Goal: Check status: Check status

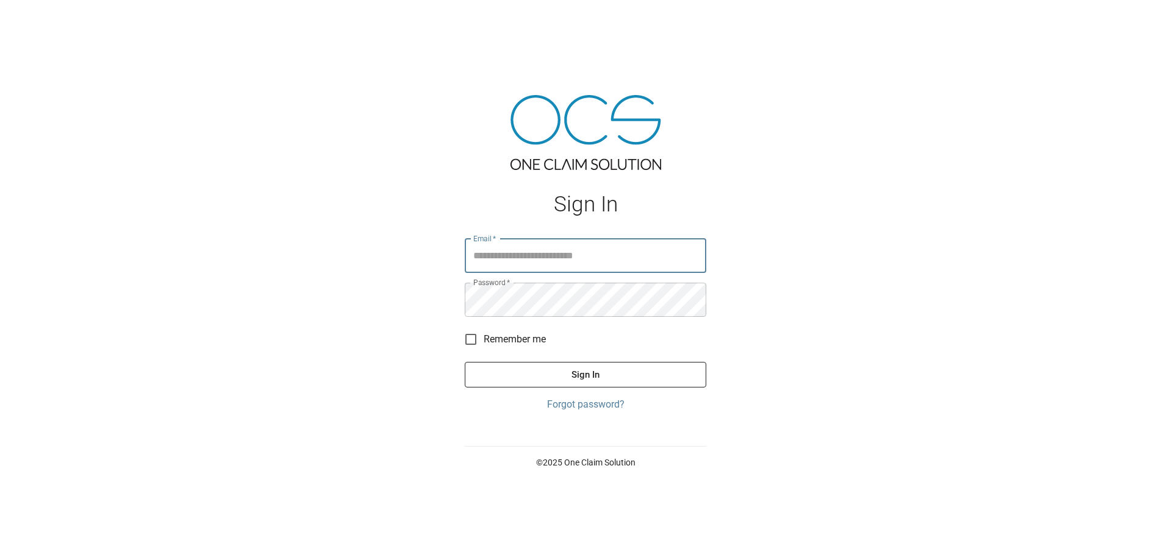
type input "**********"
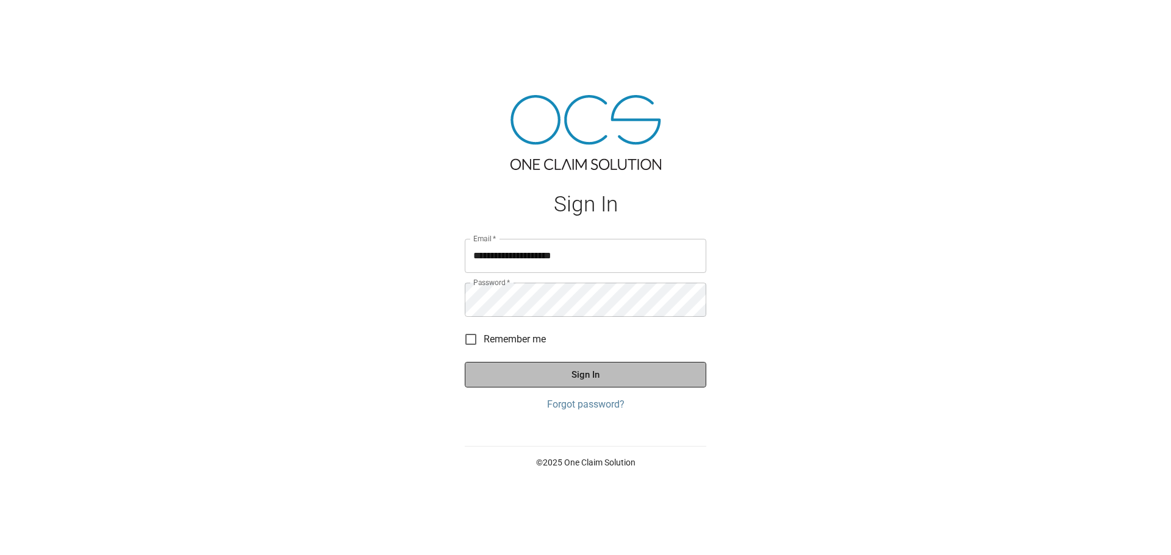
click at [586, 377] on button "Sign In" at bounding box center [585, 375] width 241 height 26
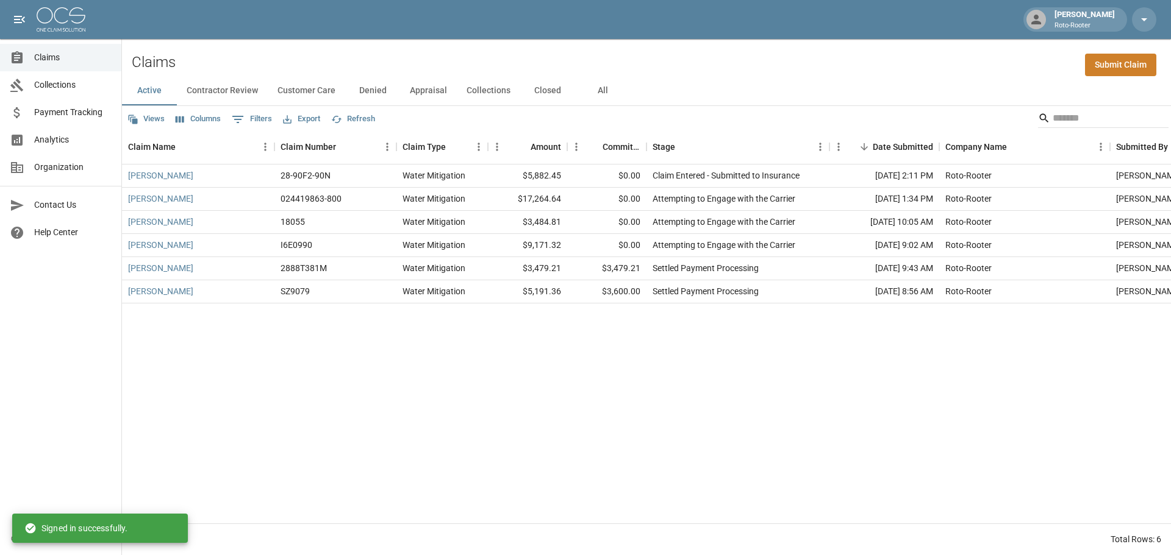
click at [549, 91] on button "Closed" at bounding box center [547, 90] width 55 height 29
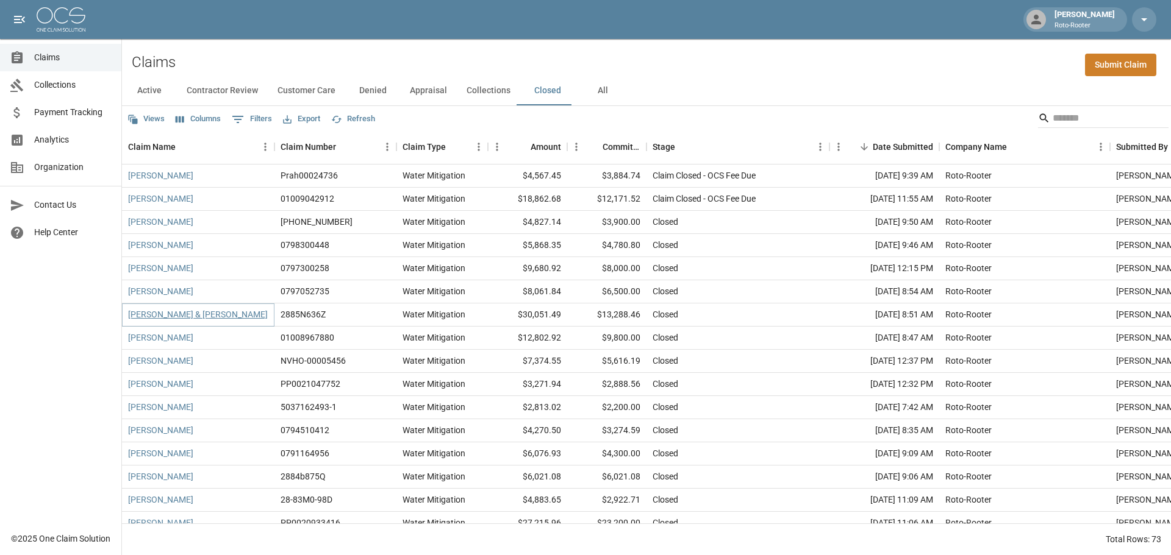
click at [193, 317] on link "[PERSON_NAME] & [PERSON_NAME]" at bounding box center [198, 315] width 140 height 12
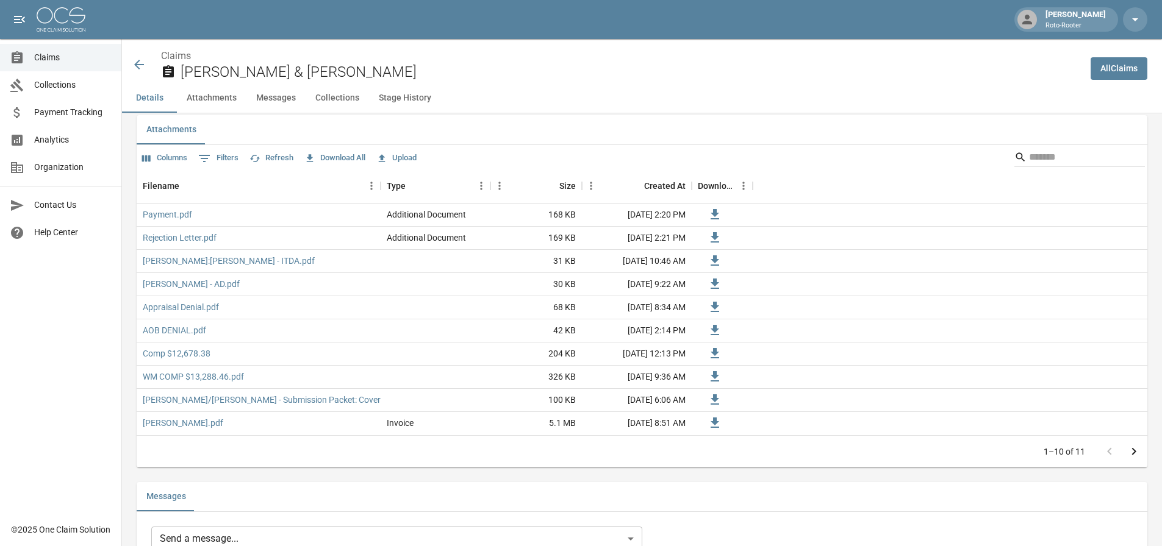
scroll to position [793, 0]
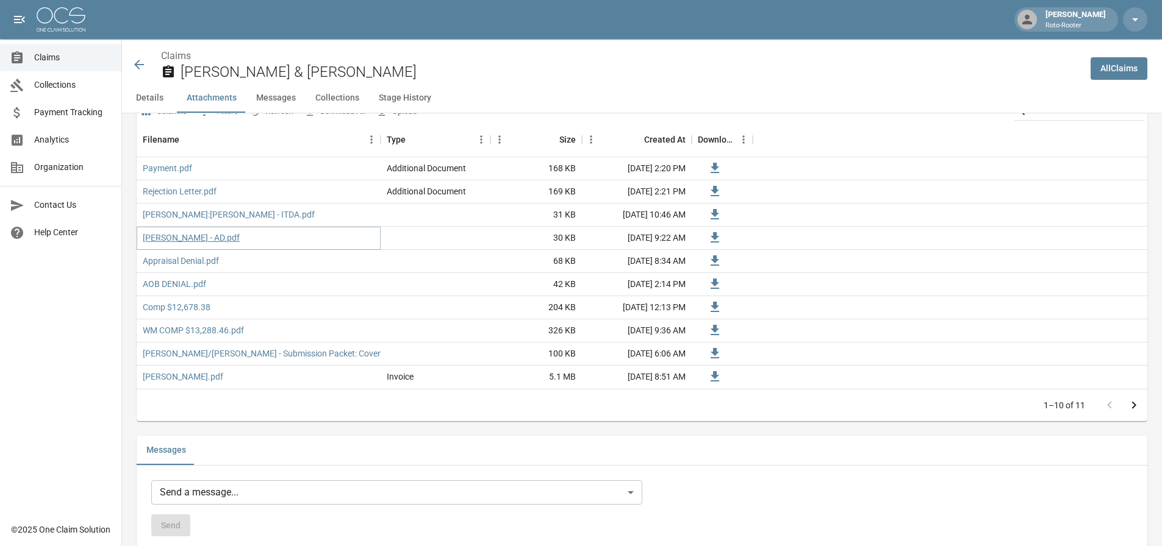
click at [163, 239] on link "[PERSON_NAME] - AD.pdf" at bounding box center [191, 238] width 97 height 12
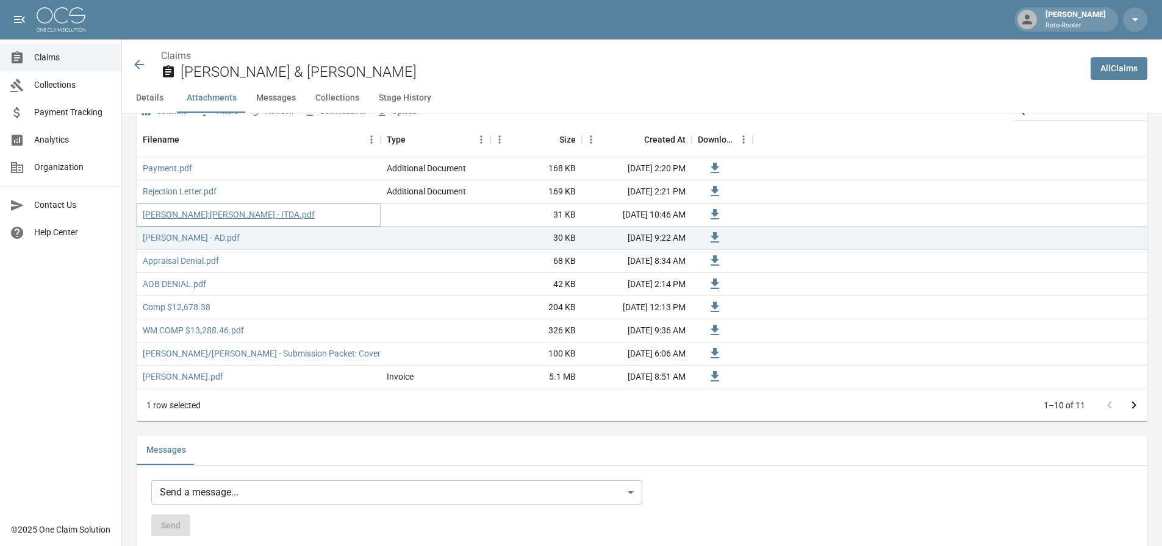
click at [170, 214] on link "[PERSON_NAME]:[PERSON_NAME] - ITDA.pdf" at bounding box center [229, 215] width 172 height 12
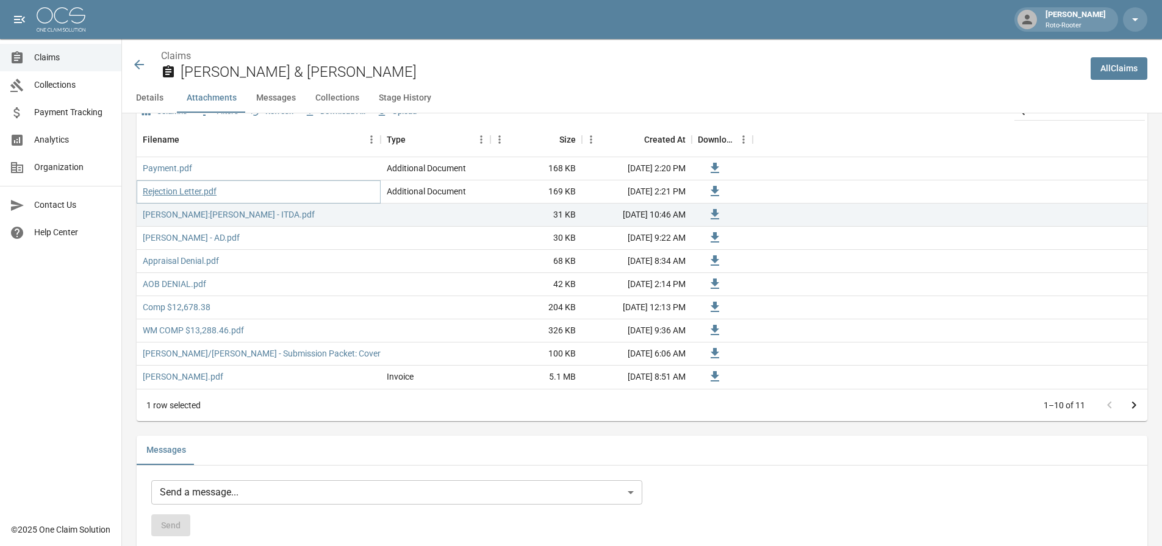
click at [172, 193] on link "Rejection Letter.pdf" at bounding box center [180, 191] width 74 height 12
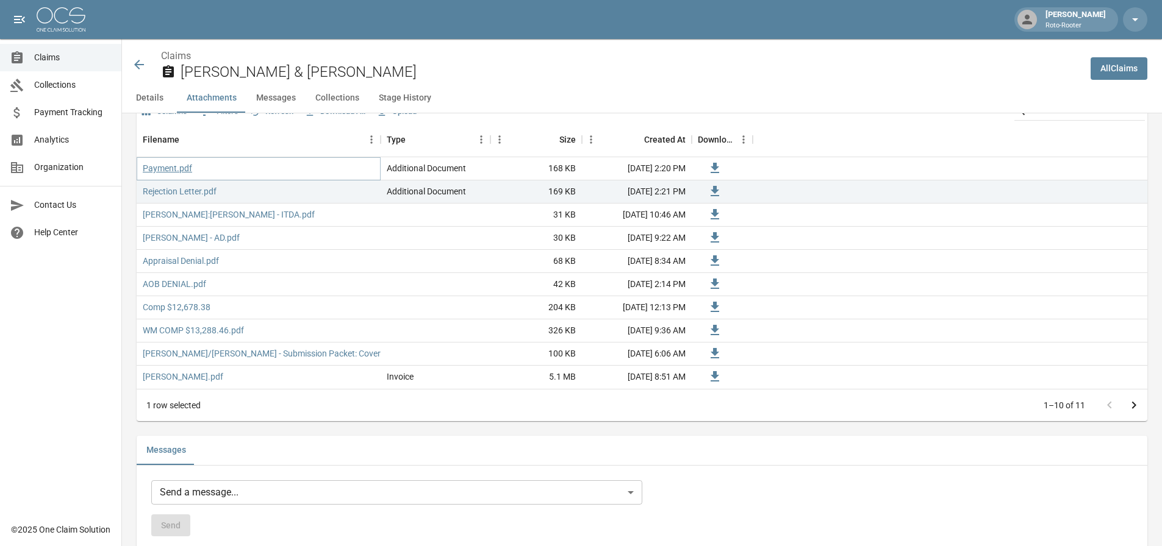
click at [166, 171] on link "Payment.pdf" at bounding box center [167, 168] width 49 height 12
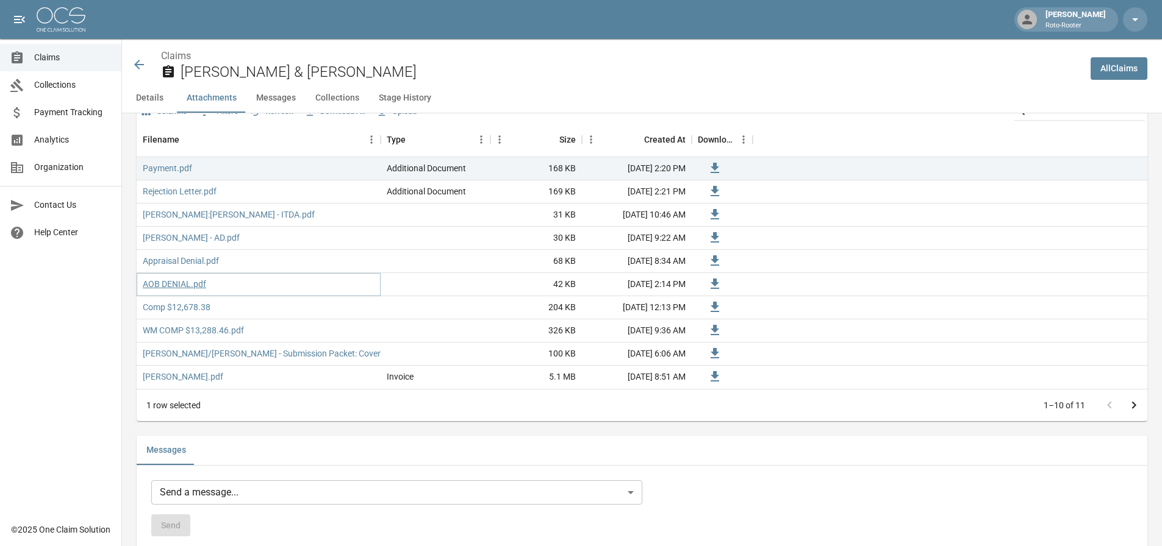
click at [173, 283] on link "AOB DENIAL.pdf" at bounding box center [174, 284] width 63 height 12
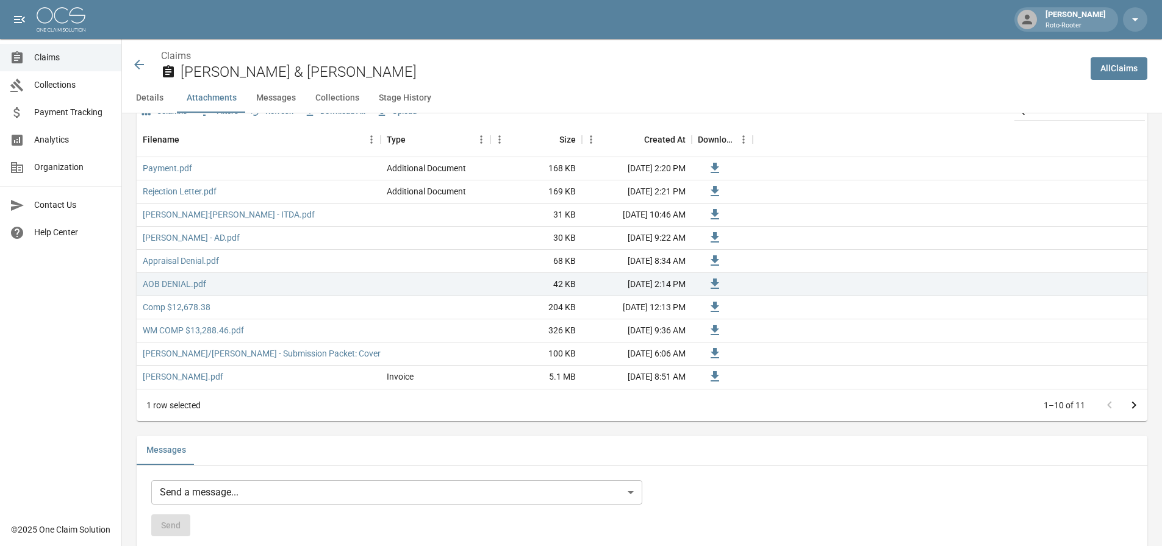
click at [137, 61] on icon at bounding box center [139, 64] width 15 height 15
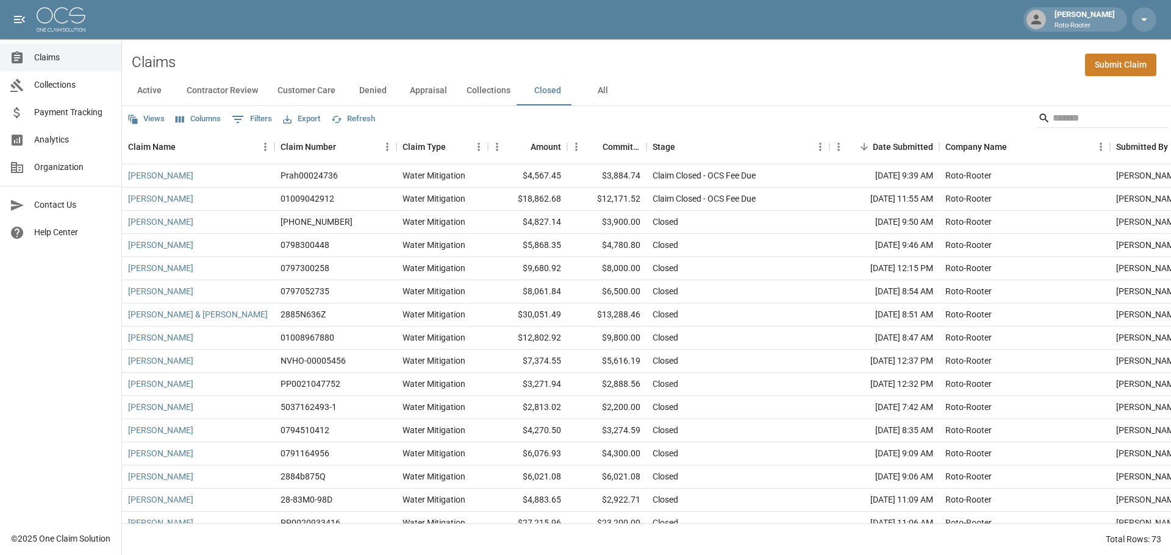
click at [366, 89] on button "Denied" at bounding box center [372, 90] width 55 height 29
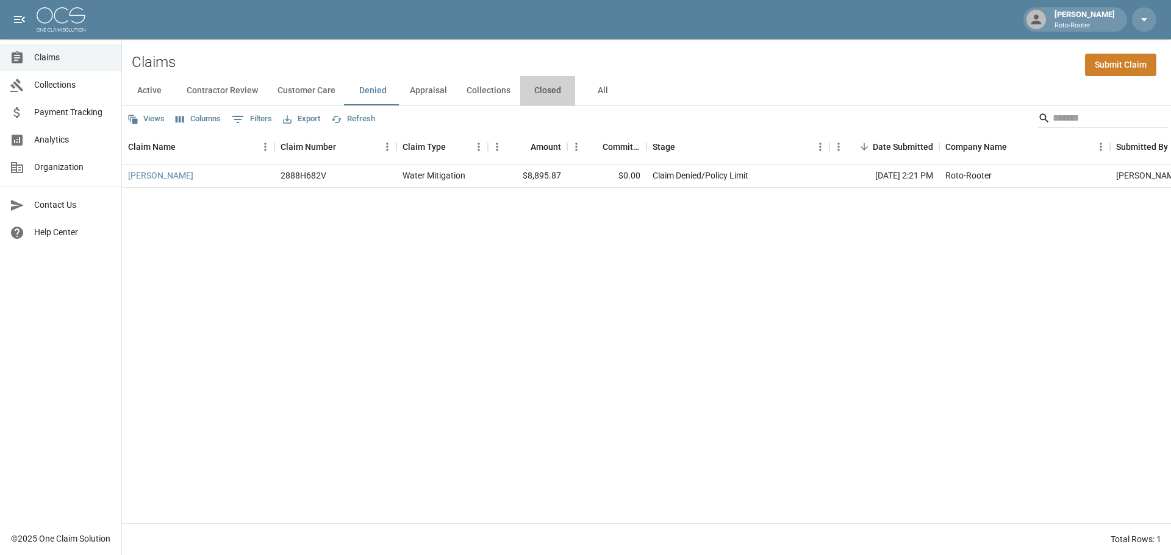
click at [541, 90] on button "Closed" at bounding box center [547, 90] width 55 height 29
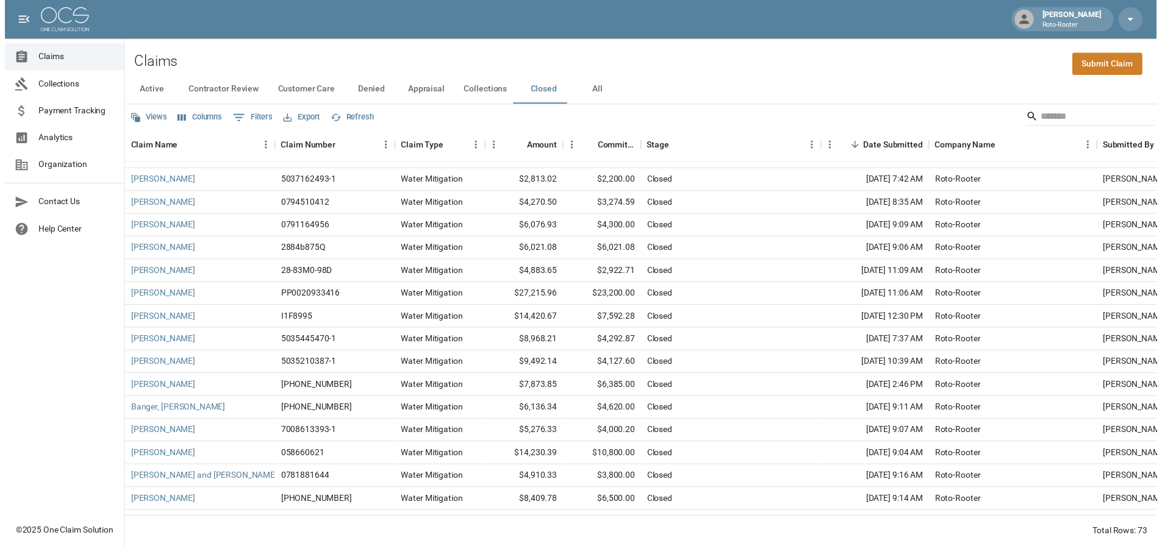
scroll to position [244, 0]
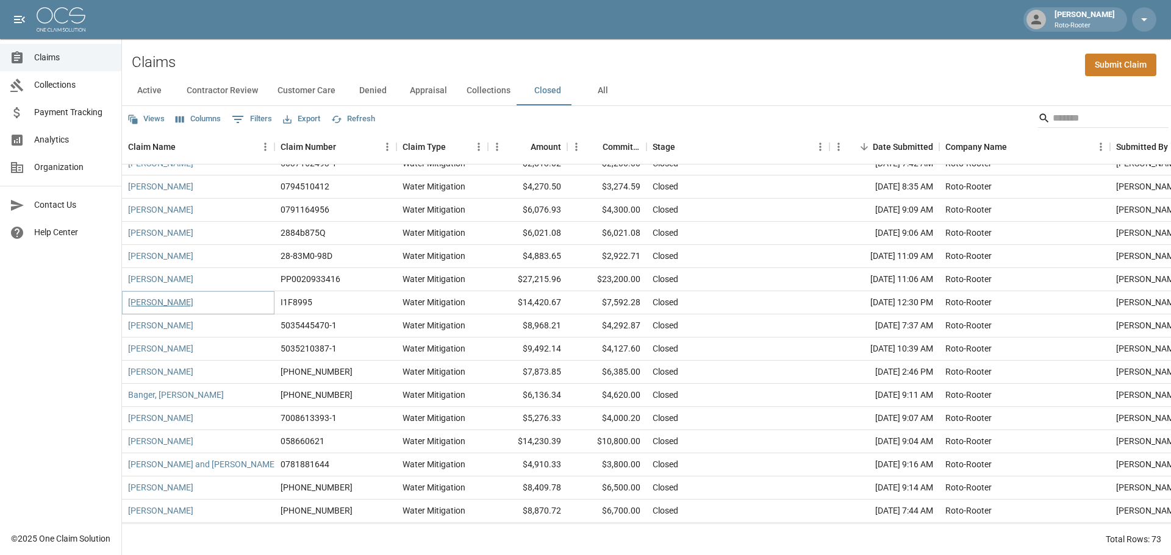
click at [164, 302] on link "[PERSON_NAME]" at bounding box center [160, 302] width 65 height 12
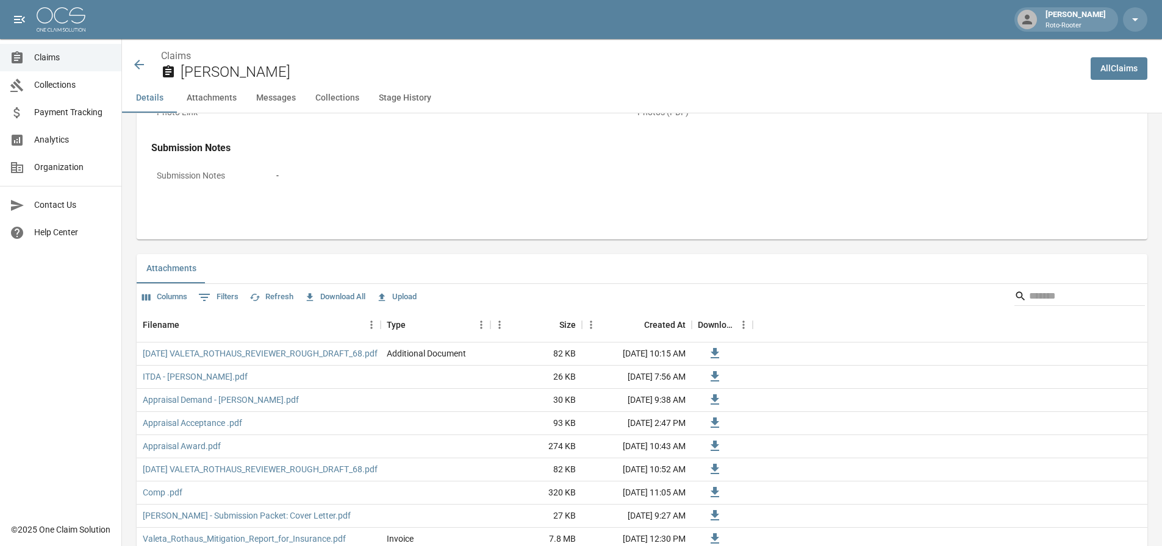
scroll to position [610, 0]
click at [183, 376] on link "ITDA - [PERSON_NAME].pdf" at bounding box center [195, 374] width 105 height 12
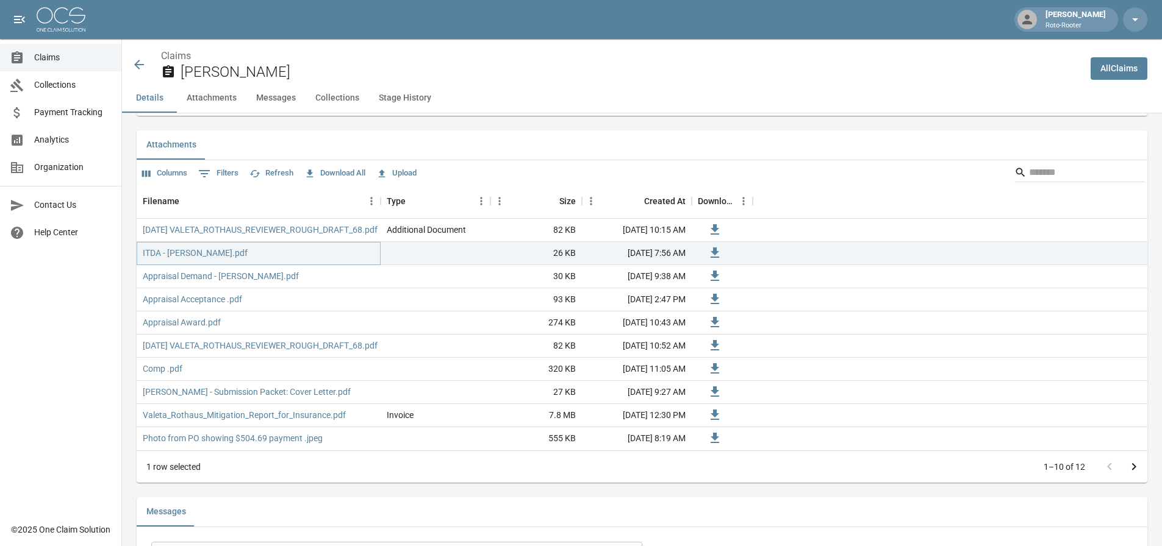
scroll to position [732, 0]
click at [160, 371] on link "Comp .pdf" at bounding box center [163, 368] width 40 height 12
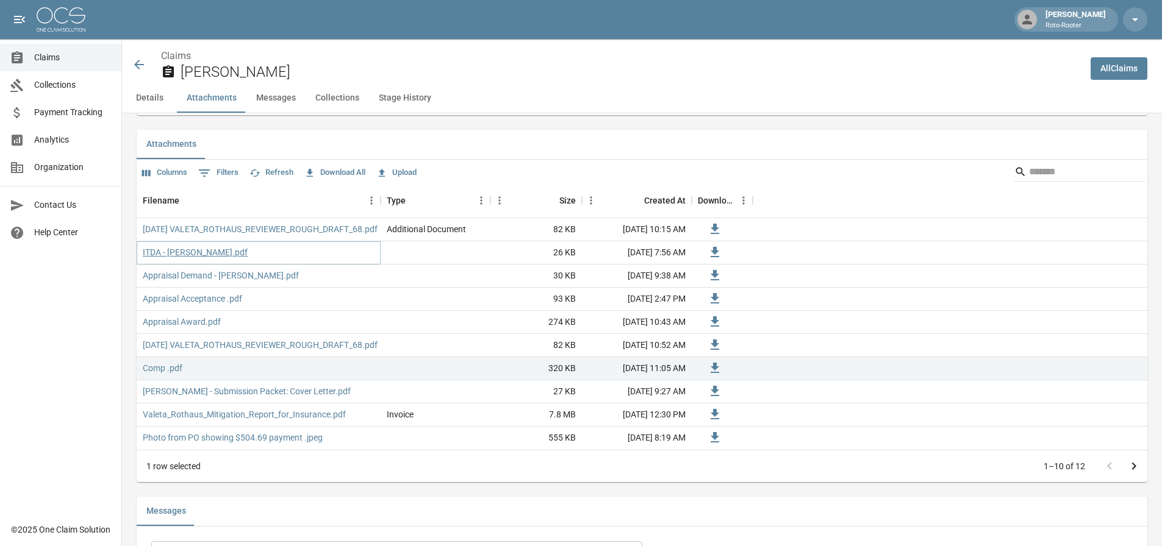
click at [187, 252] on link "ITDA - [PERSON_NAME].pdf" at bounding box center [195, 252] width 105 height 12
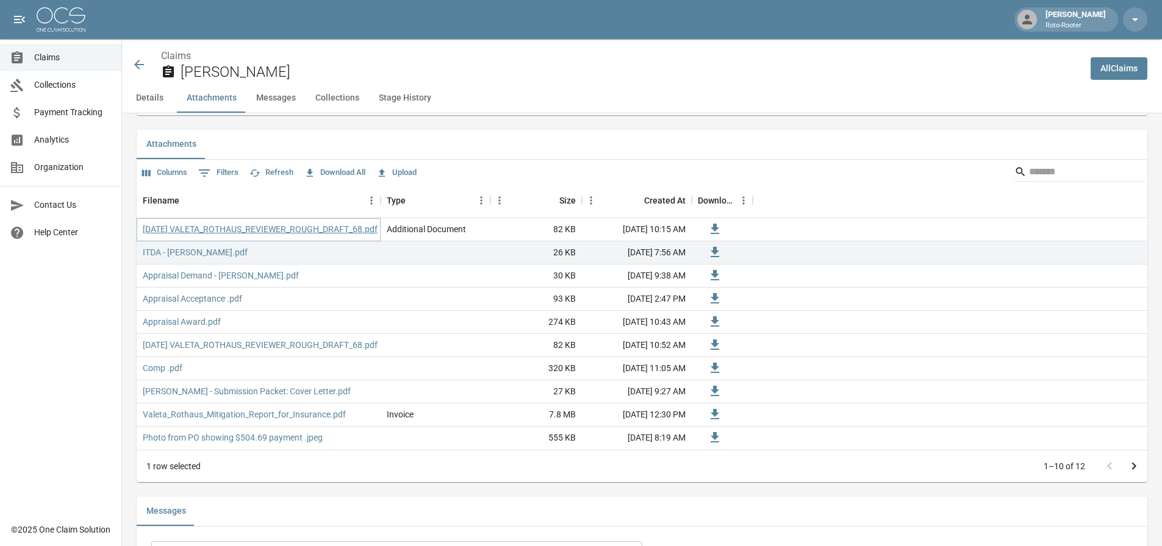
click at [243, 232] on link "[DATE] VALETA_ROTHAUS_REVIEWER_ROUGH_DRAFT_68.pdf" at bounding box center [260, 229] width 235 height 12
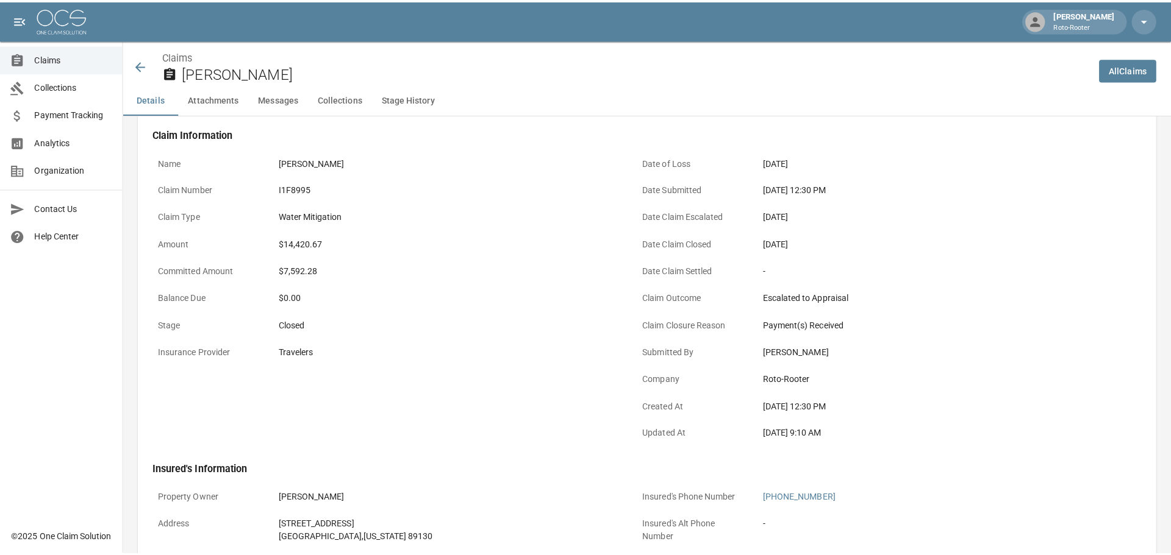
scroll to position [0, 0]
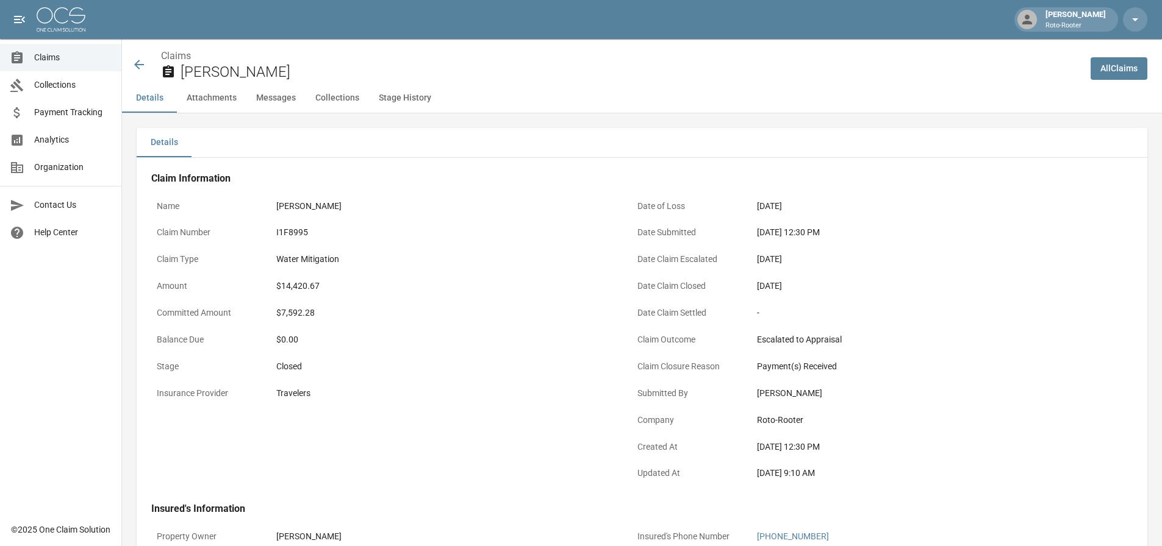
click at [138, 63] on icon at bounding box center [139, 64] width 15 height 15
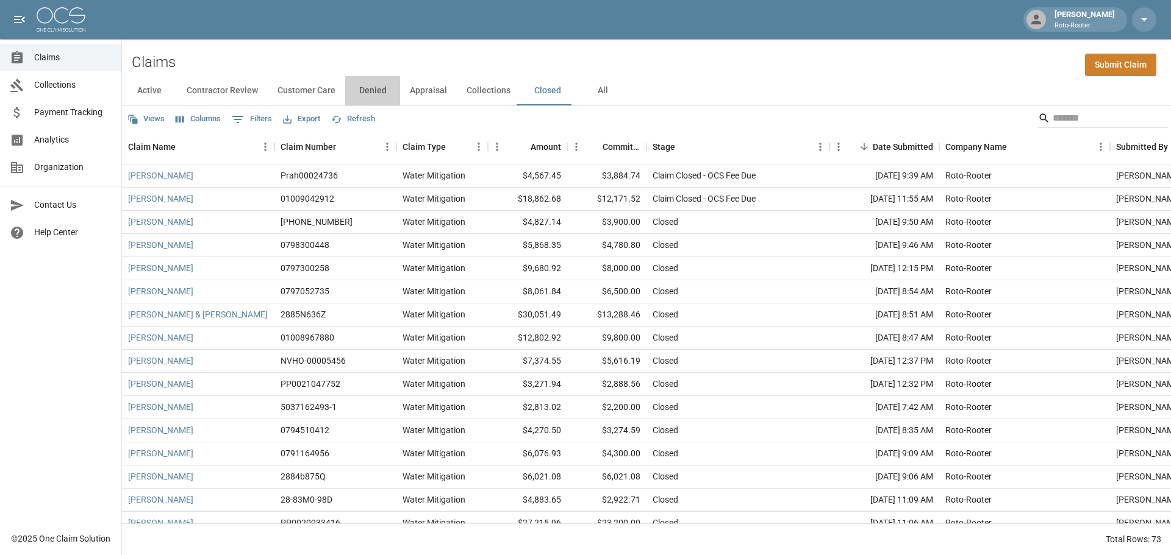
click at [382, 92] on button "Denied" at bounding box center [372, 90] width 55 height 29
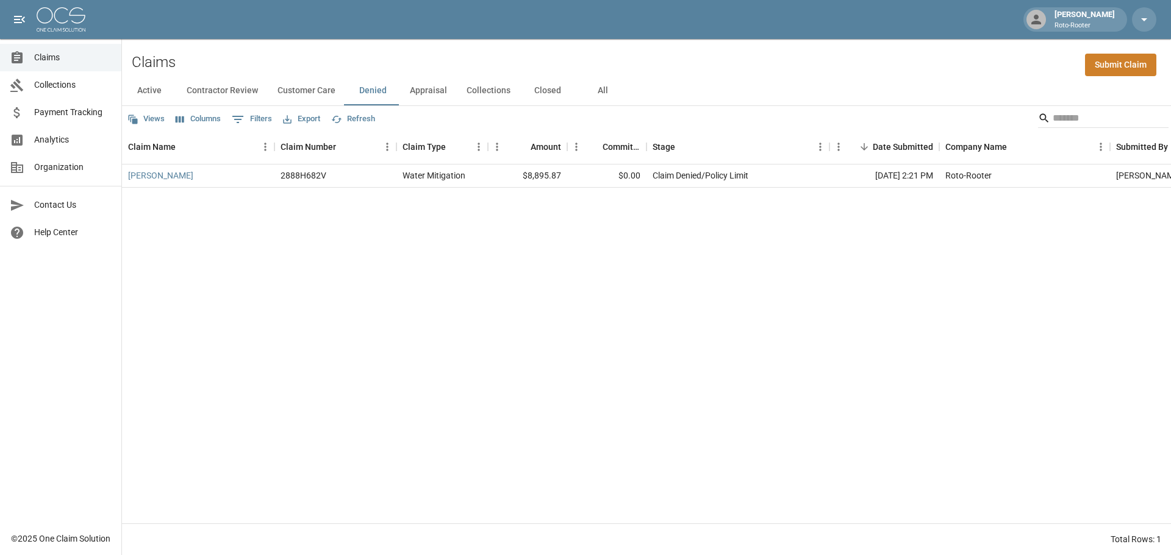
click at [292, 89] on button "Customer Care" at bounding box center [306, 90] width 77 height 29
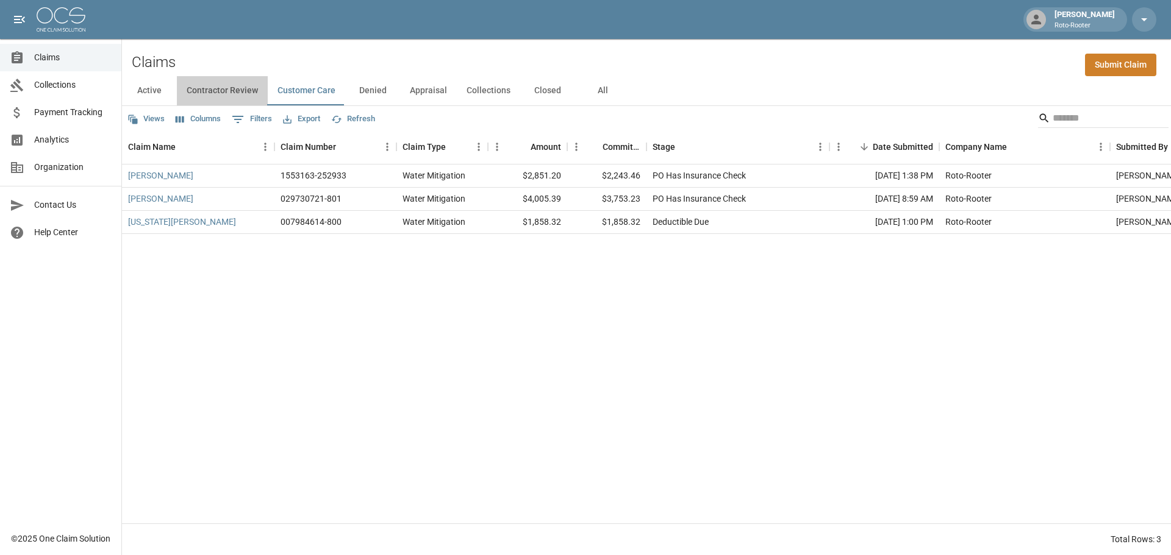
click at [207, 95] on button "Contractor Review" at bounding box center [222, 90] width 91 height 29
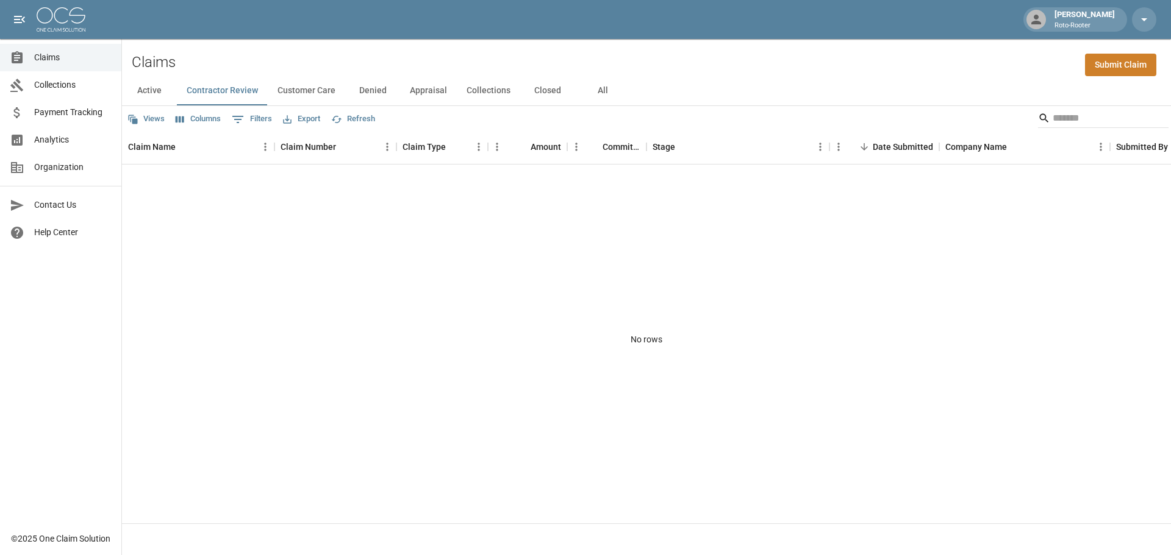
click at [143, 92] on button "Active" at bounding box center [149, 90] width 55 height 29
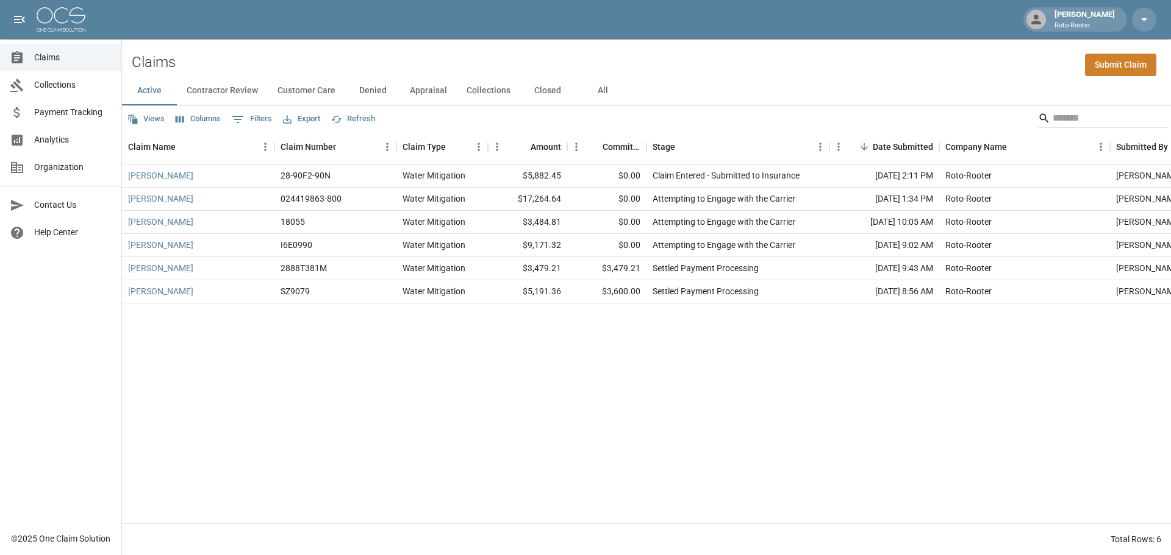
click at [476, 96] on button "Collections" at bounding box center [488, 90] width 63 height 29
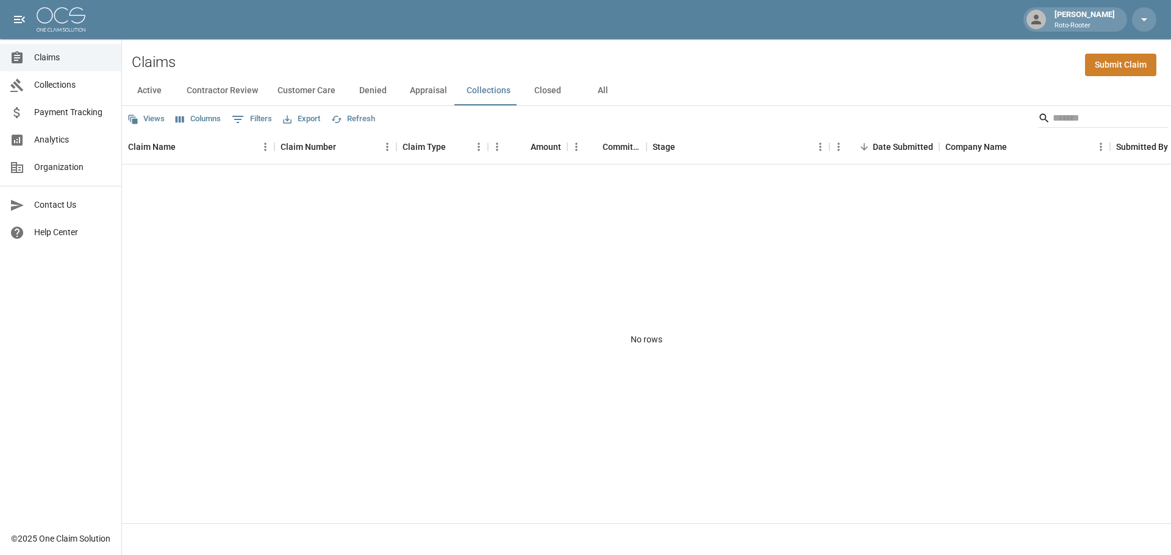
click at [428, 89] on button "Appraisal" at bounding box center [428, 90] width 57 height 29
click at [373, 88] on button "Denied" at bounding box center [372, 90] width 55 height 29
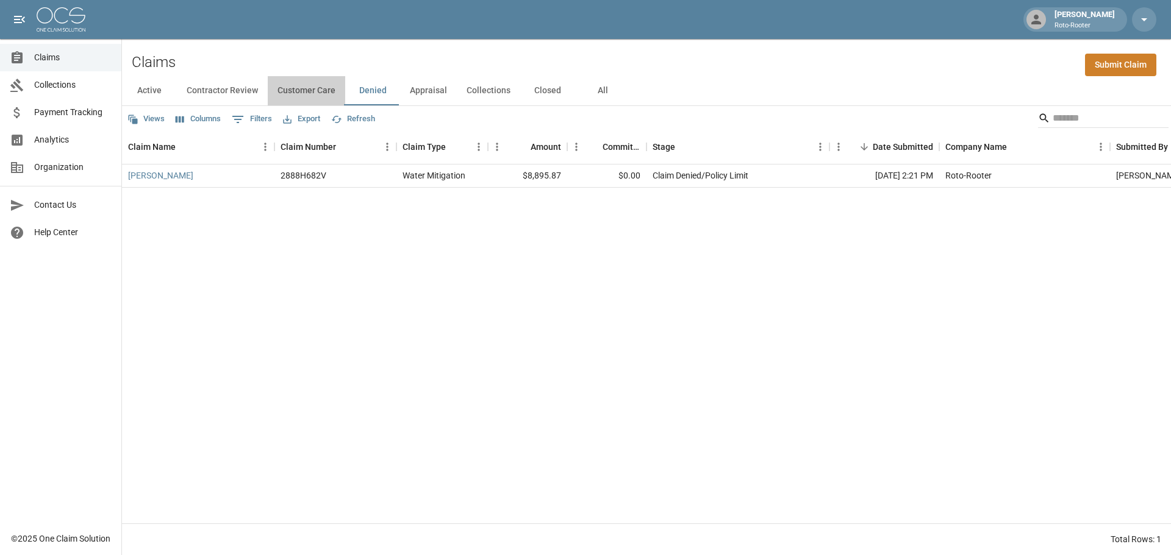
click at [314, 94] on button "Customer Care" at bounding box center [306, 90] width 77 height 29
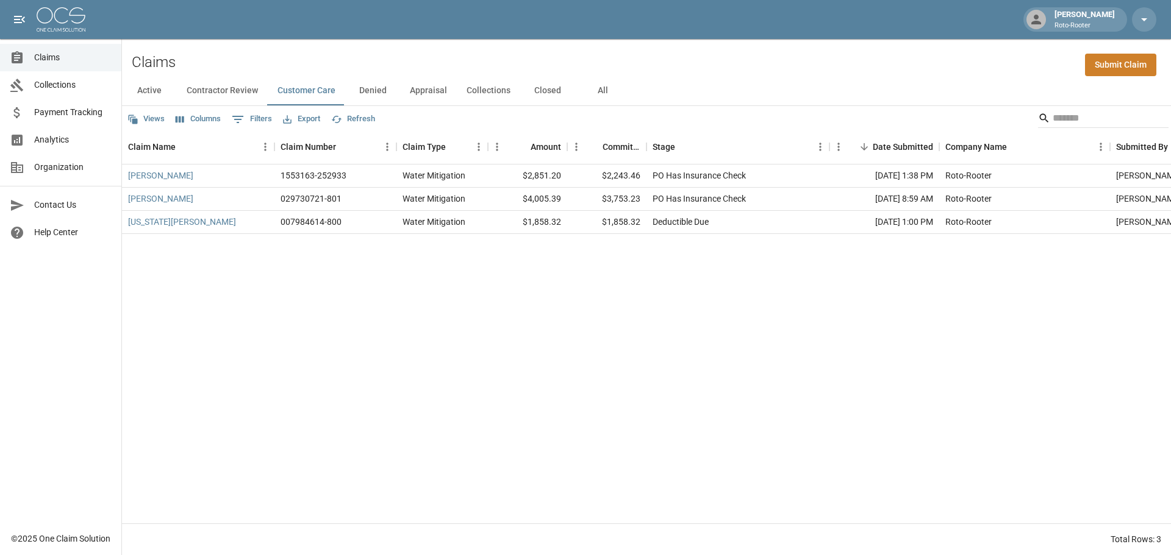
click at [41, 56] on span "Claims" at bounding box center [72, 57] width 77 height 13
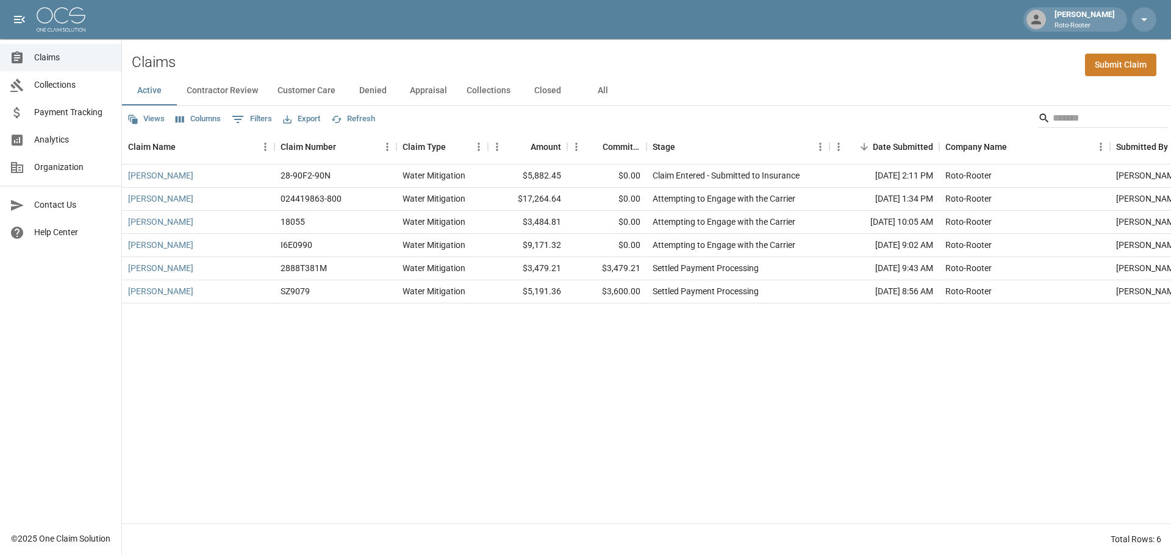
click at [540, 92] on button "Closed" at bounding box center [547, 90] width 55 height 29
